Goal: Transaction & Acquisition: Purchase product/service

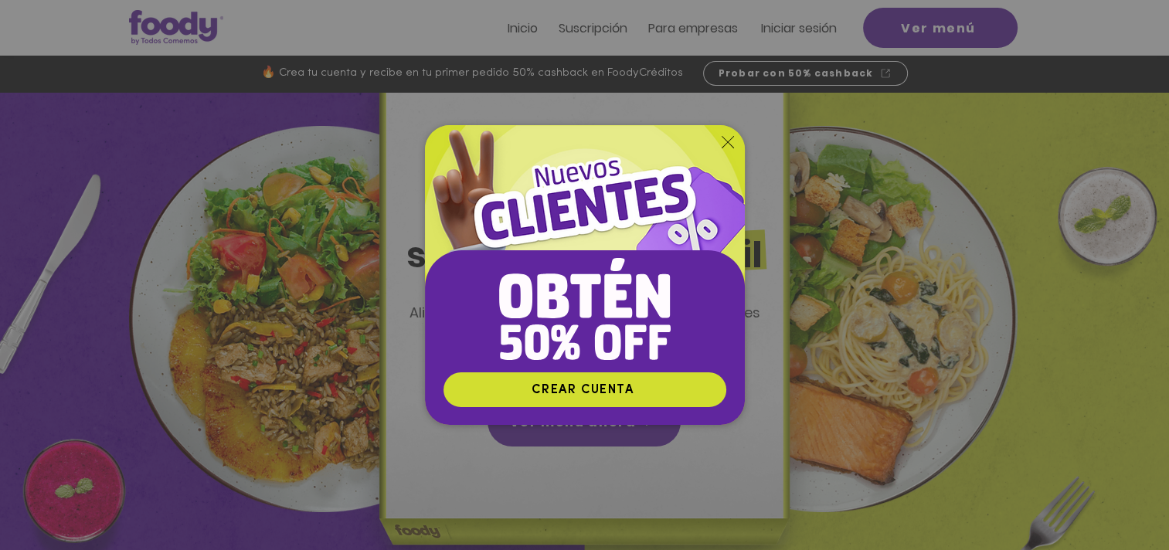
click at [725, 144] on icon "Volver al sitio" at bounding box center [727, 142] width 12 height 12
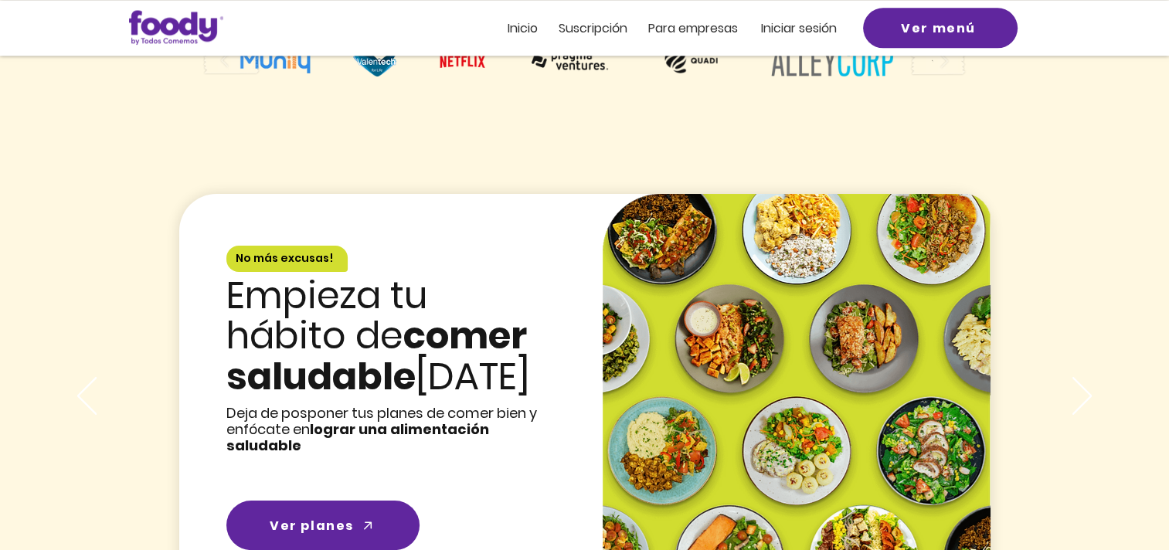
scroll to position [1931, 0]
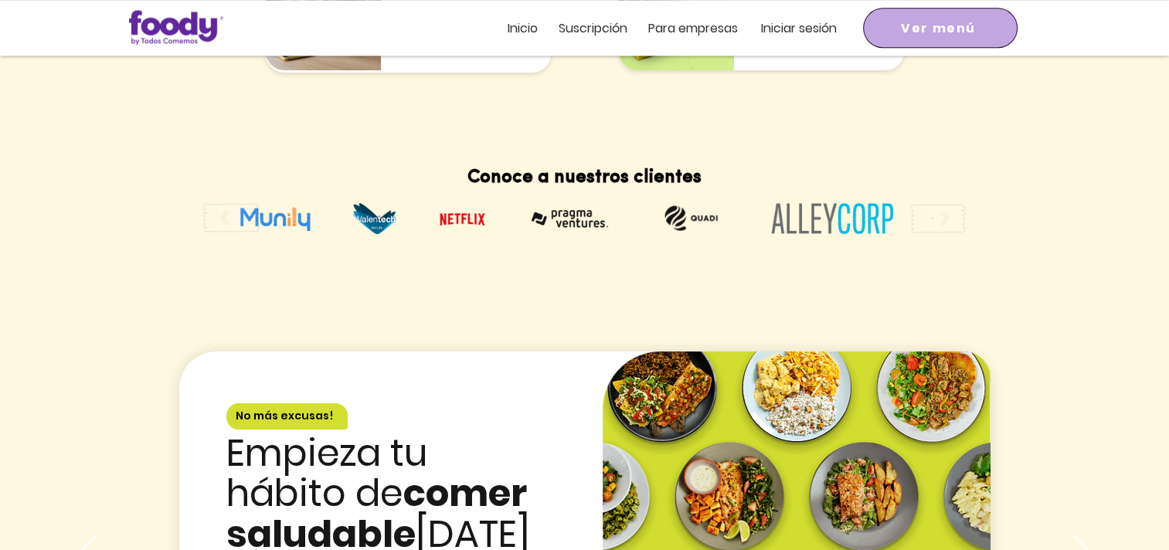
click at [935, 31] on span "Ver menú" at bounding box center [938, 28] width 75 height 19
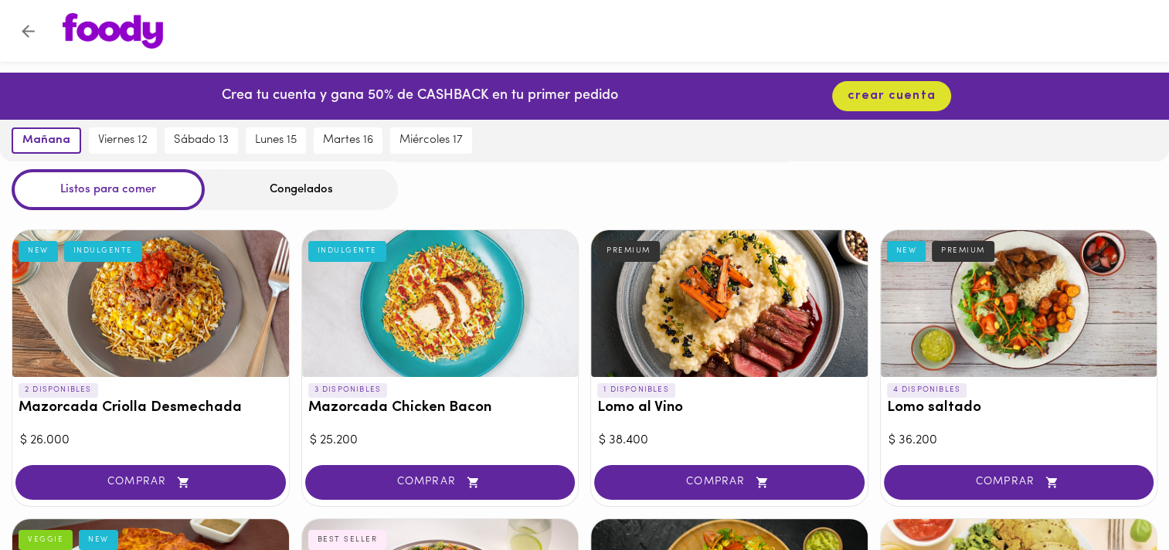
click at [307, 192] on div "Congelados" at bounding box center [301, 189] width 193 height 41
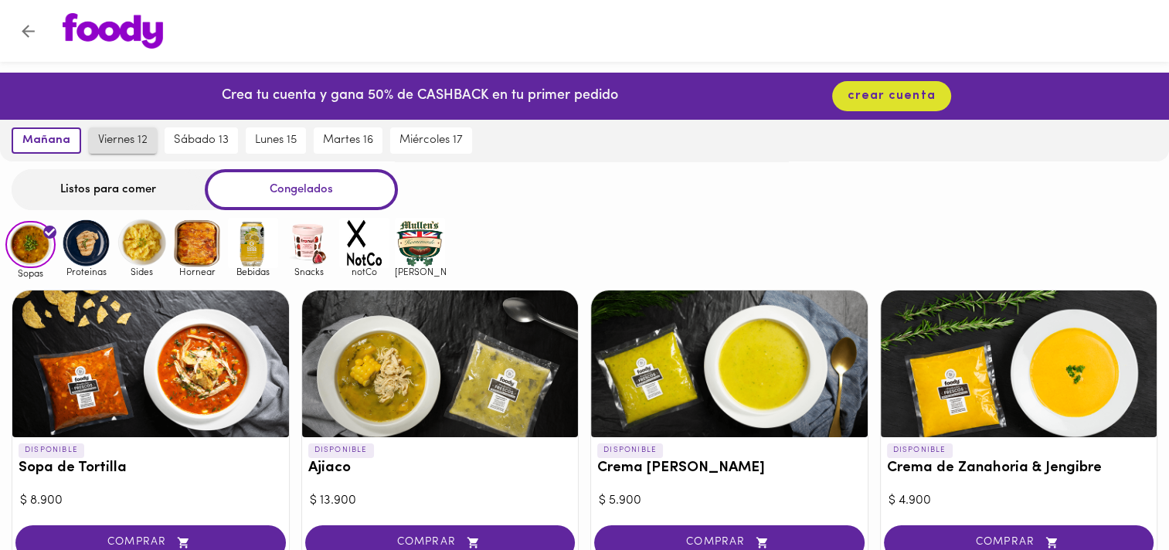
click at [115, 139] on span "viernes 12" at bounding box center [122, 141] width 49 height 14
click at [80, 237] on img at bounding box center [86, 243] width 50 height 50
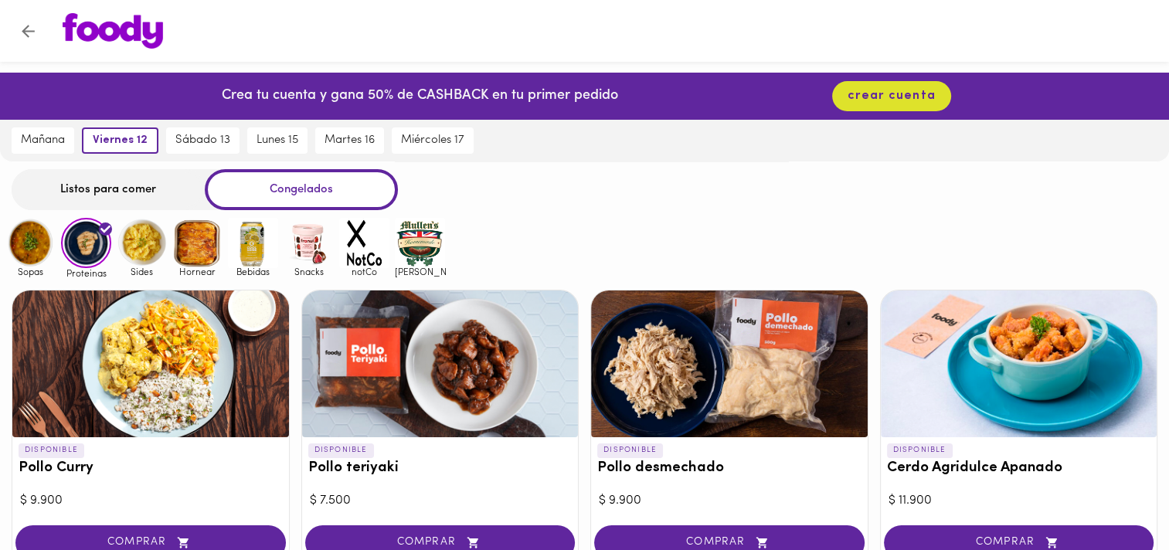
click at [148, 240] on img at bounding box center [142, 243] width 50 height 50
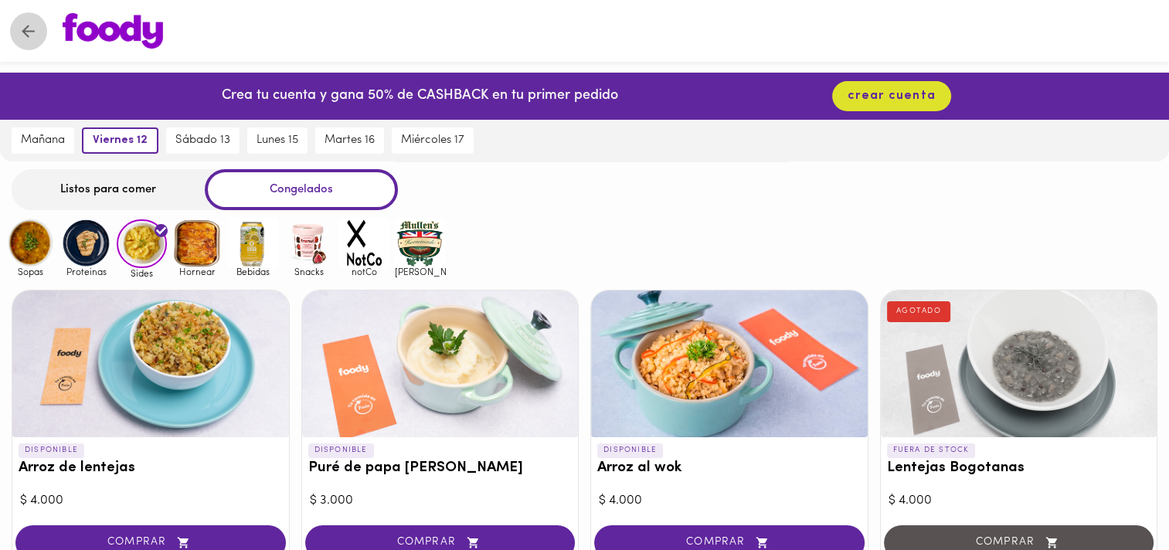
click at [31, 28] on icon "Volver" at bounding box center [28, 31] width 19 height 19
click at [115, 29] on img at bounding box center [113, 31] width 100 height 36
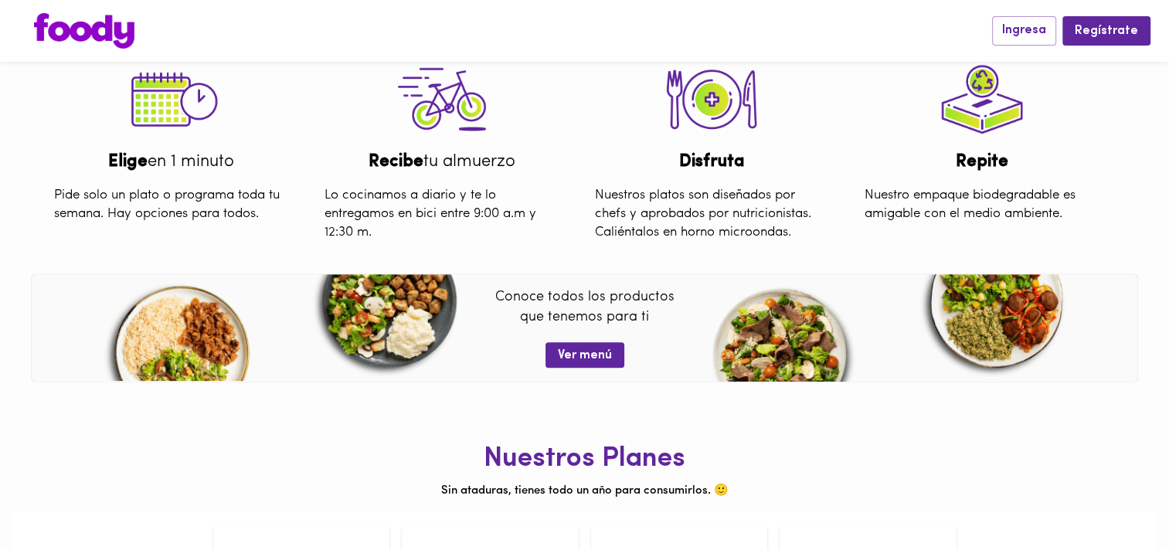
scroll to position [621, 0]
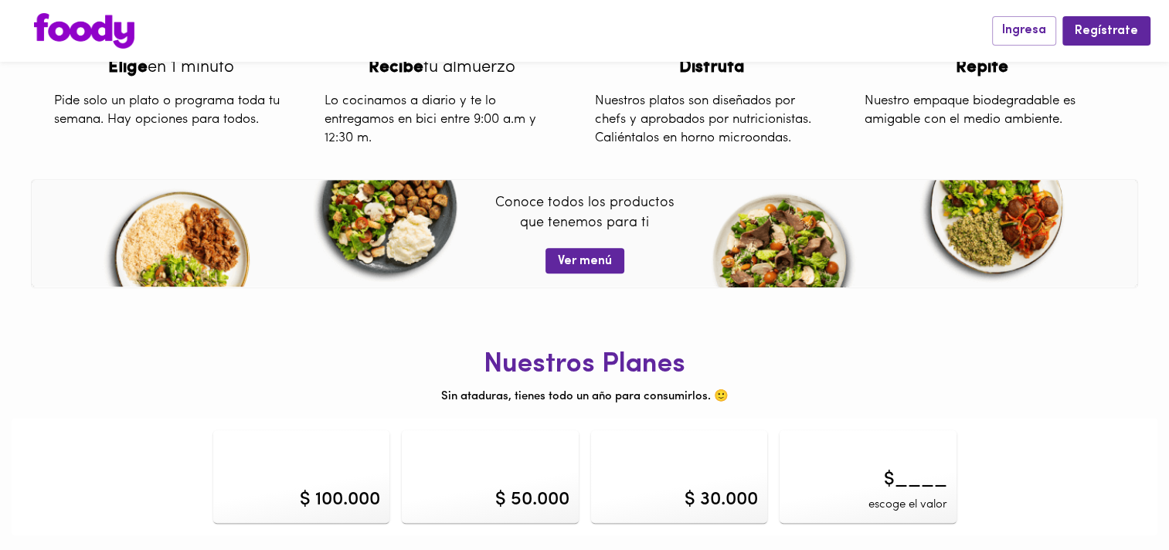
click at [324, 488] on div "$ 100.000" at bounding box center [340, 500] width 80 height 26
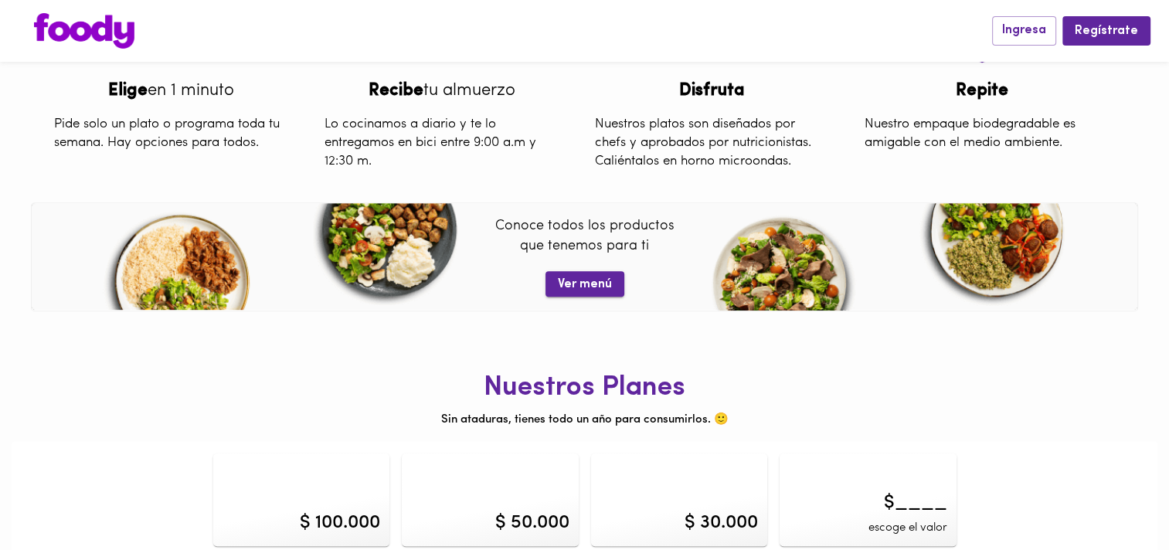
scroll to position [621, 0]
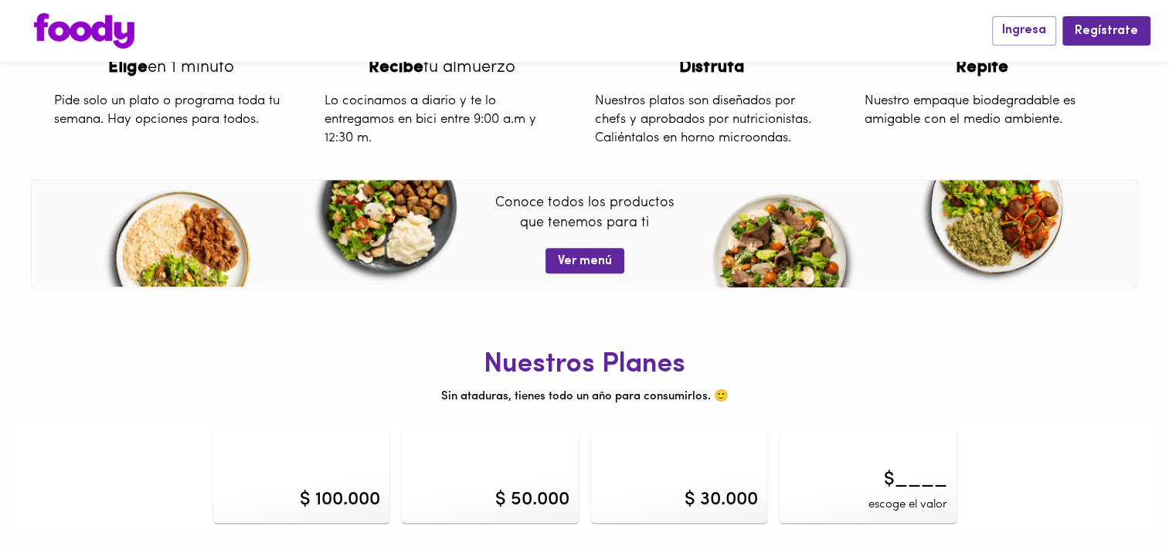
click at [334, 493] on div "$ 100.000" at bounding box center [340, 500] width 80 height 26
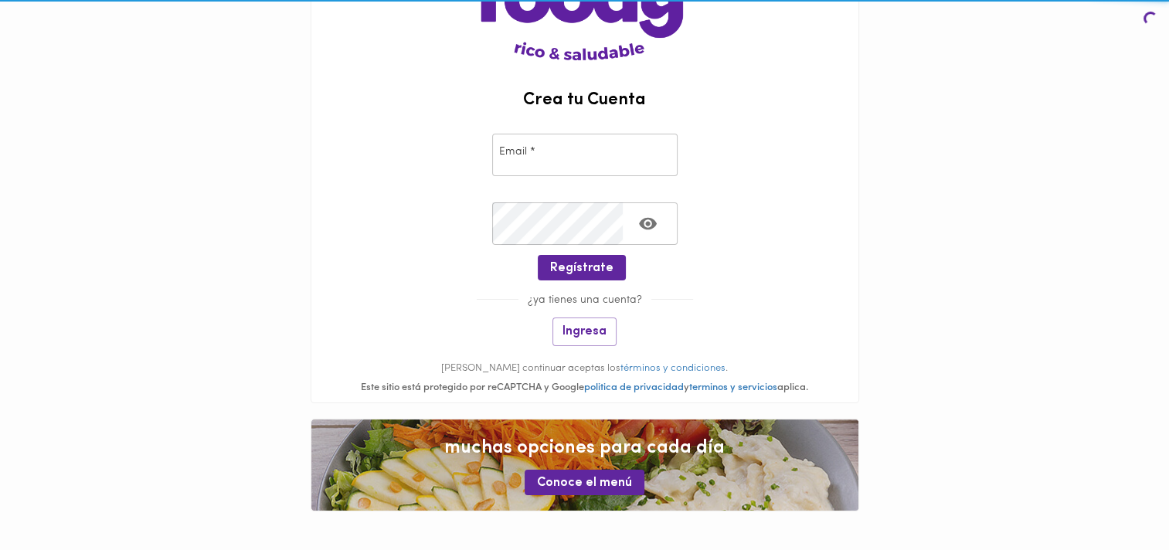
scroll to position [130, 0]
